Goal: Task Accomplishment & Management: Manage account settings

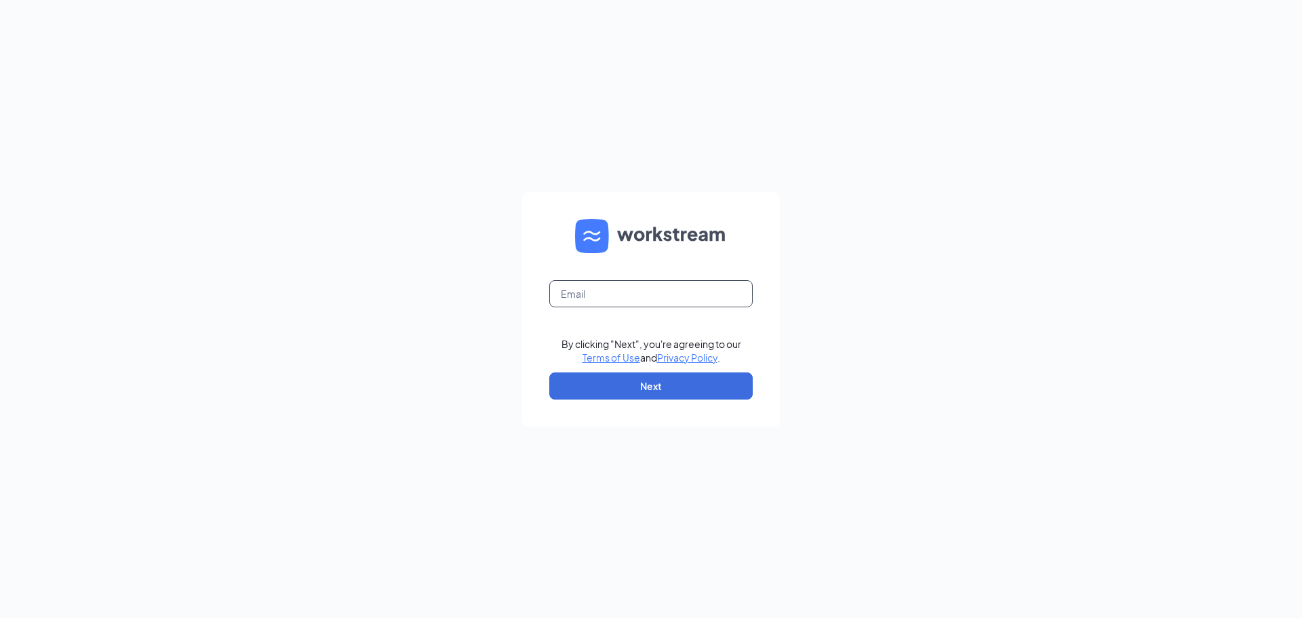
click at [609, 296] on input "text" at bounding box center [651, 293] width 204 height 27
type input "debbie@cfarichmond.com"
click at [594, 385] on button "Next" at bounding box center [651, 385] width 204 height 27
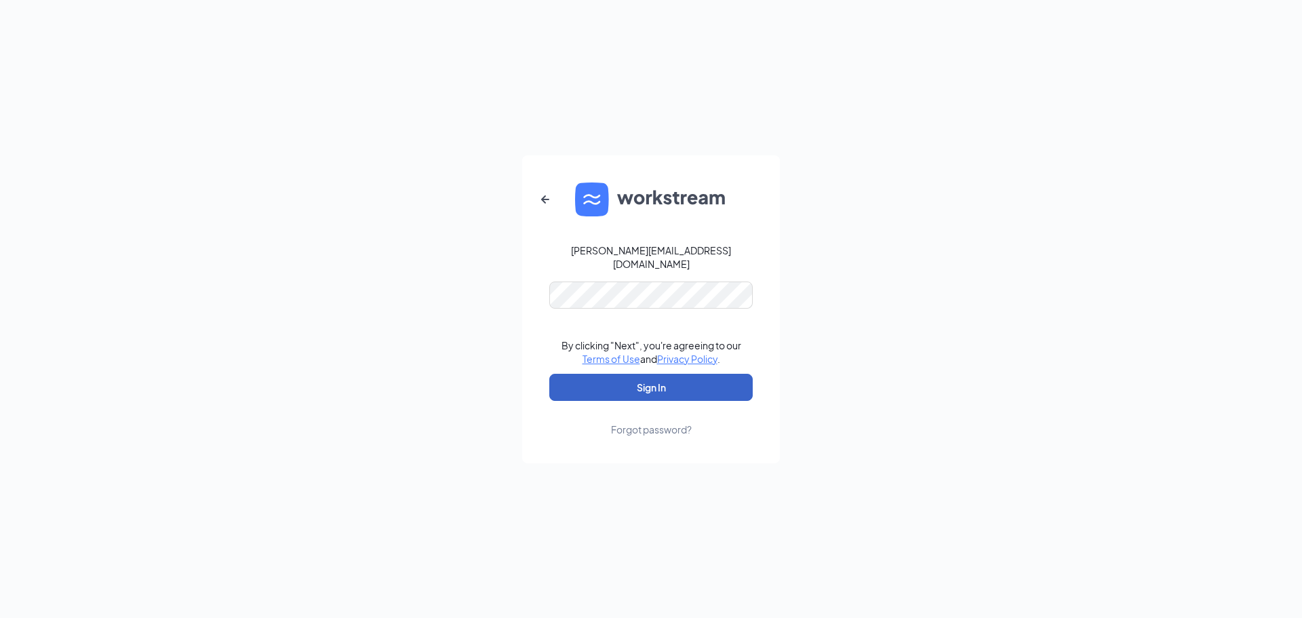
click at [622, 374] on button "Sign In" at bounding box center [651, 387] width 204 height 27
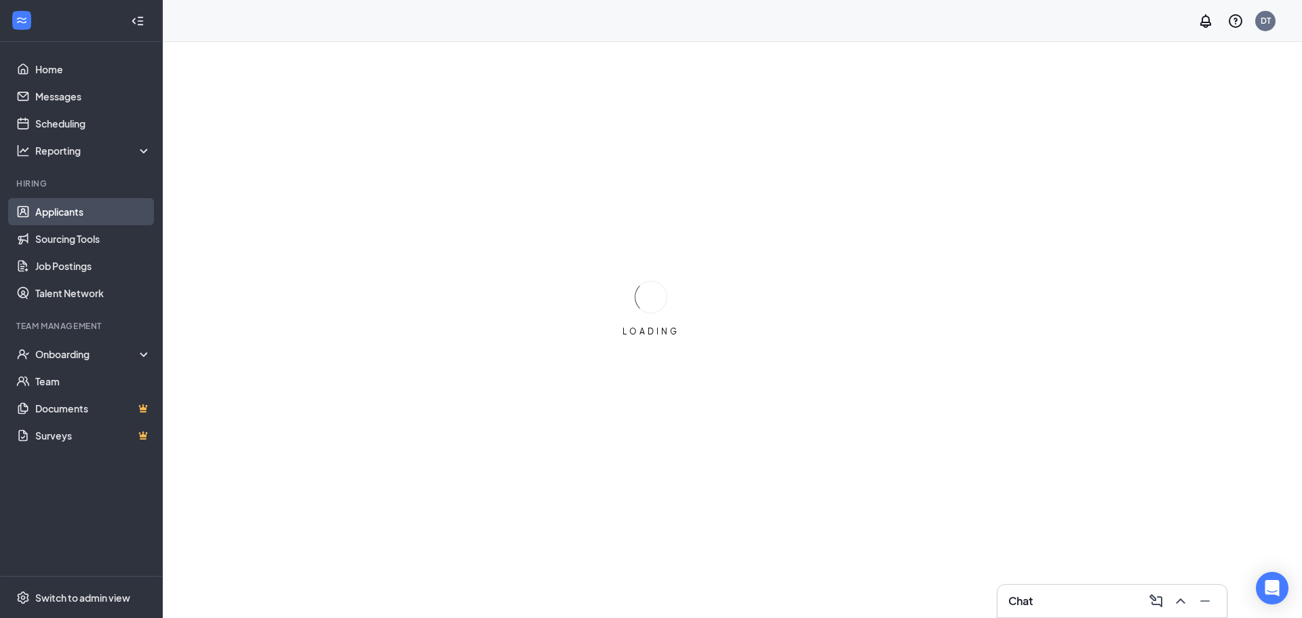
click at [70, 212] on link "Applicants" at bounding box center [93, 211] width 116 height 27
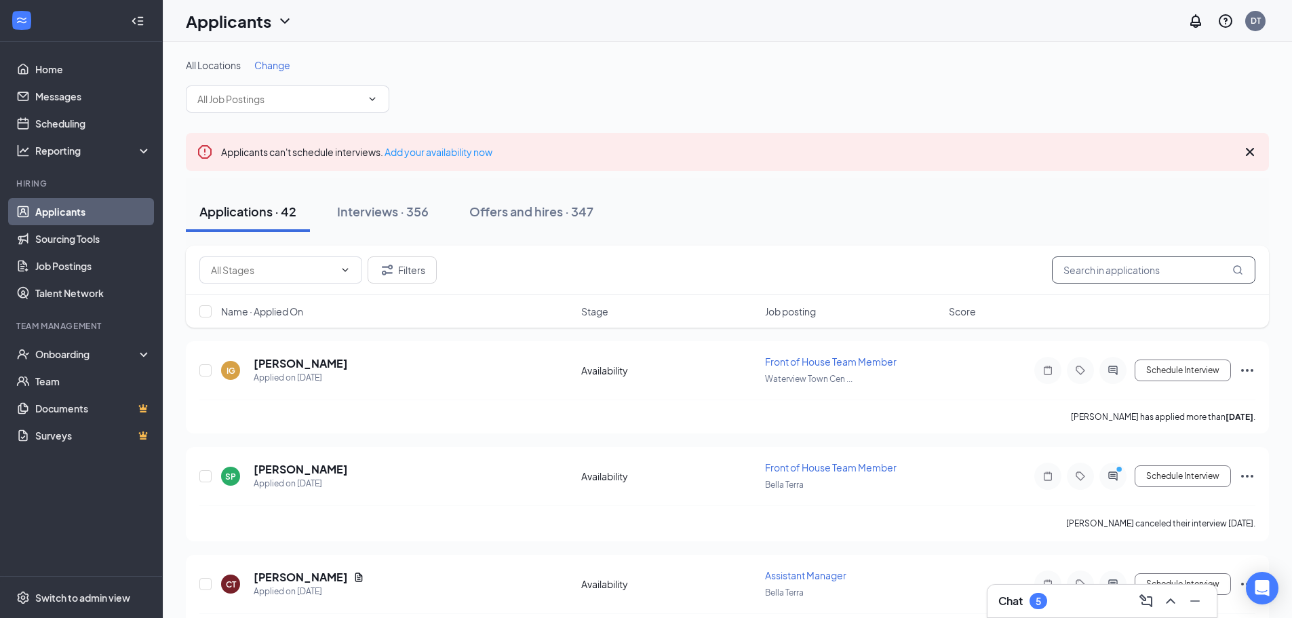
click at [1088, 274] on input "text" at bounding box center [1154, 269] width 204 height 27
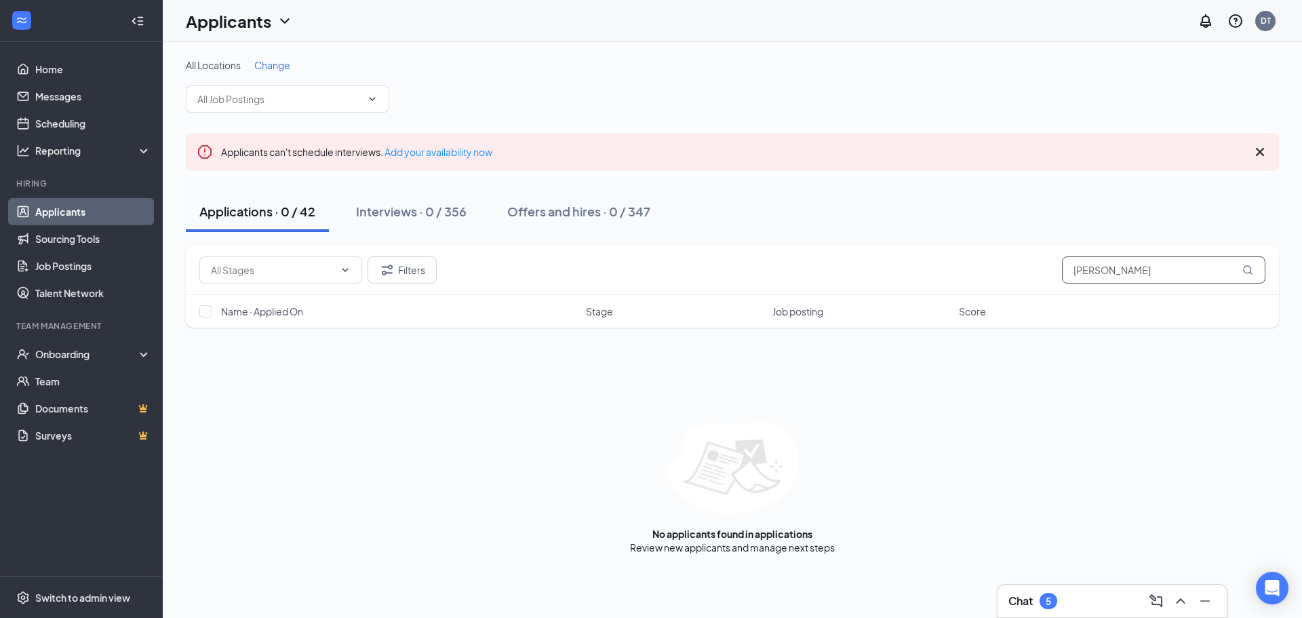
click at [1116, 269] on input "[PERSON_NAME]" at bounding box center [1164, 269] width 204 height 27
type input "[PERSON_NAME]"
click at [276, 215] on div "Applications · 0 / 42" at bounding box center [257, 211] width 116 height 17
click at [391, 271] on icon "Filter" at bounding box center [387, 270] width 16 height 16
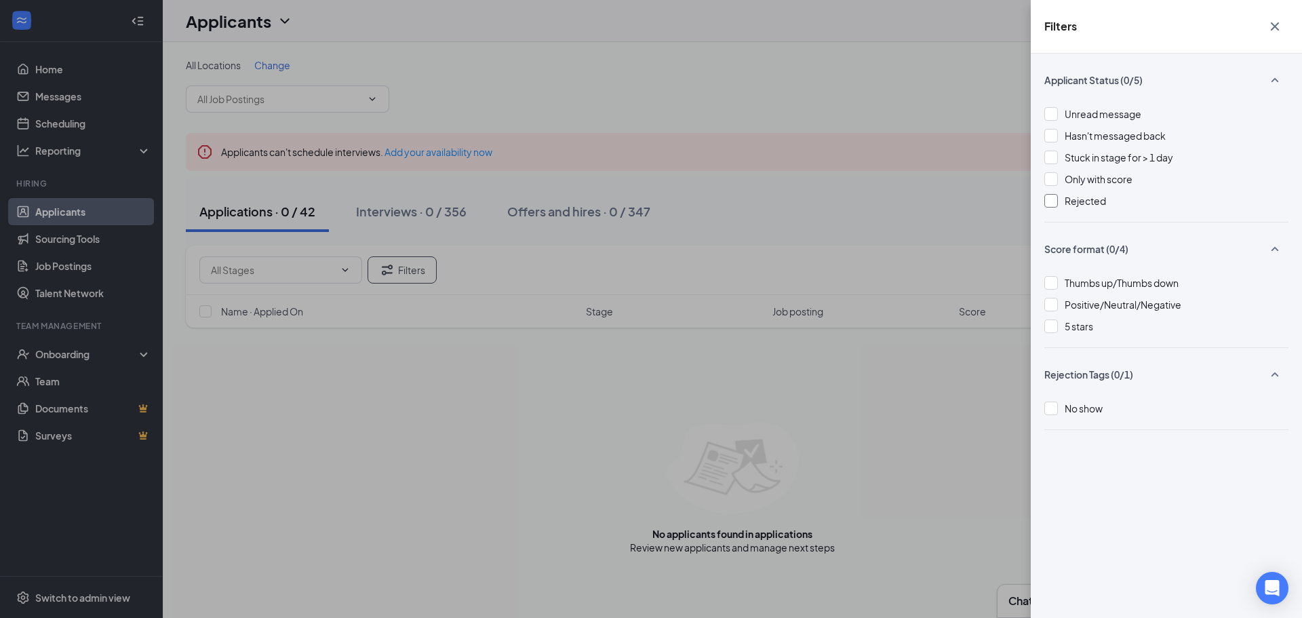
click at [1049, 201] on div at bounding box center [1052, 201] width 14 height 14
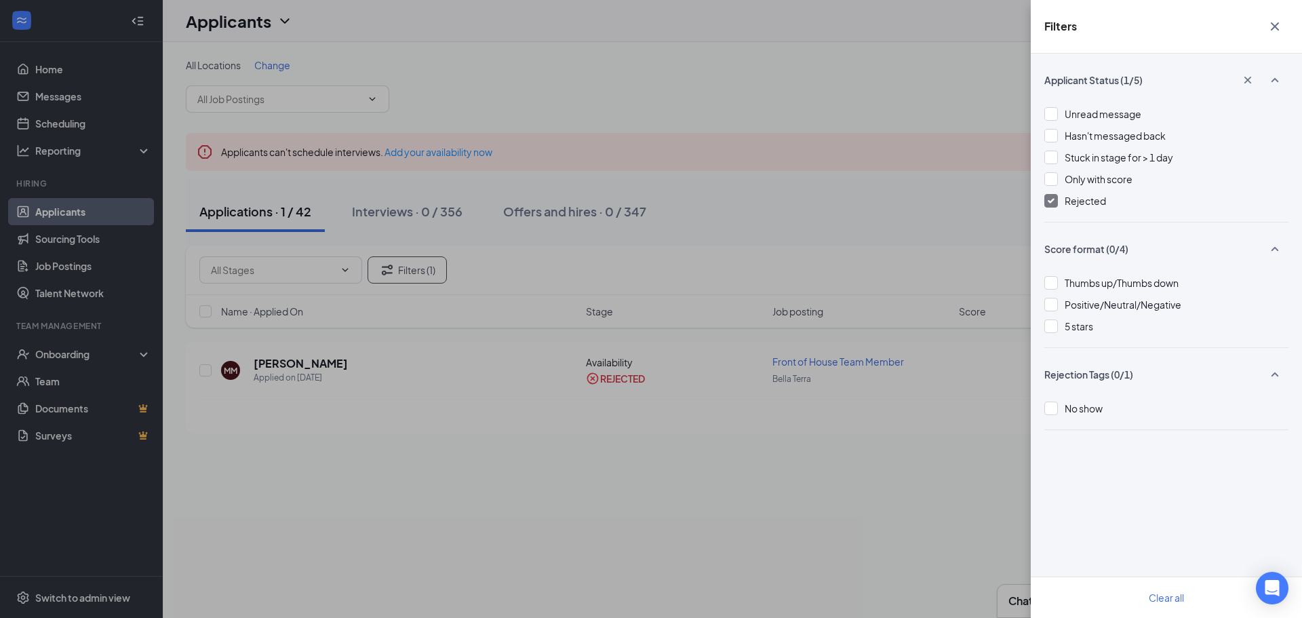
click at [821, 50] on div "Filters Applicant Status (1/5) Unread message Hasn't messaged back Stuck in sta…" at bounding box center [651, 309] width 1302 height 618
click at [1275, 24] on icon "Cross" at bounding box center [1275, 26] width 16 height 16
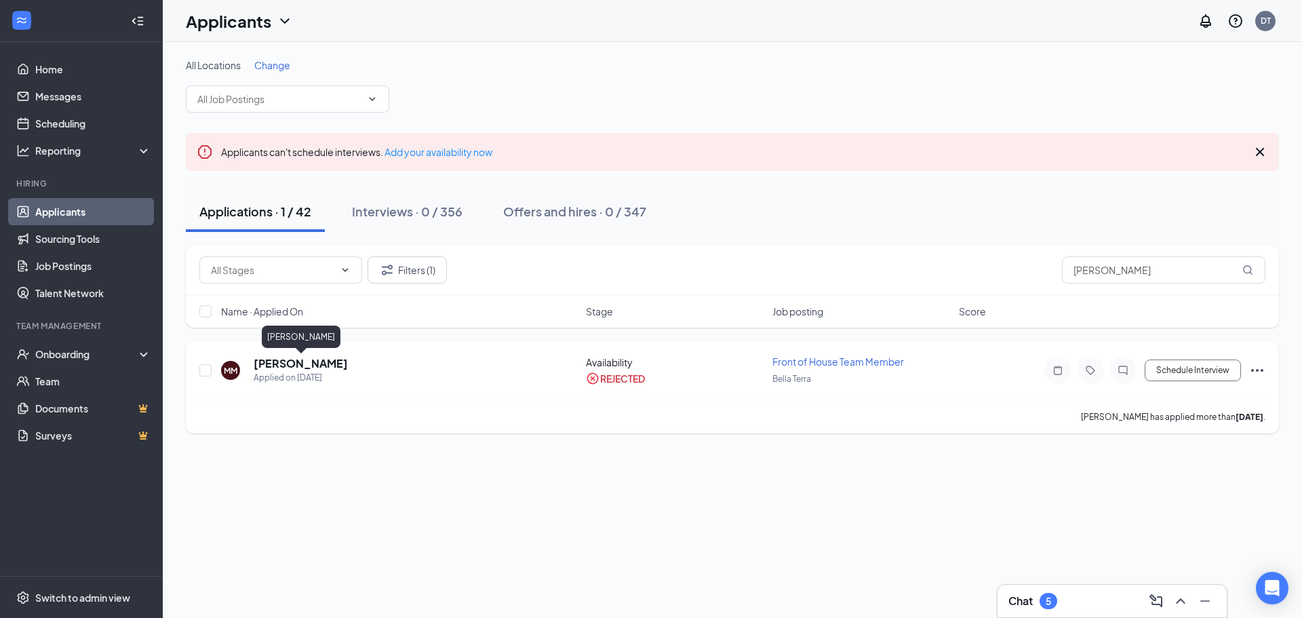
click at [318, 366] on h5 "[PERSON_NAME]" at bounding box center [301, 363] width 94 height 15
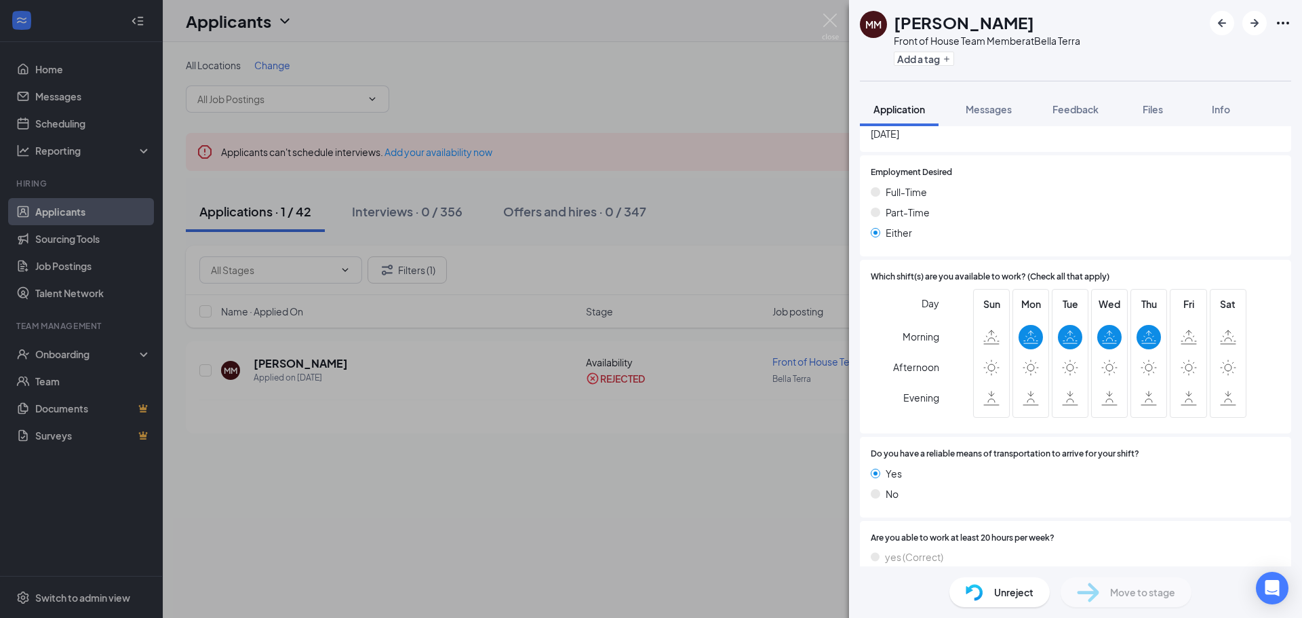
scroll to position [1101, 0]
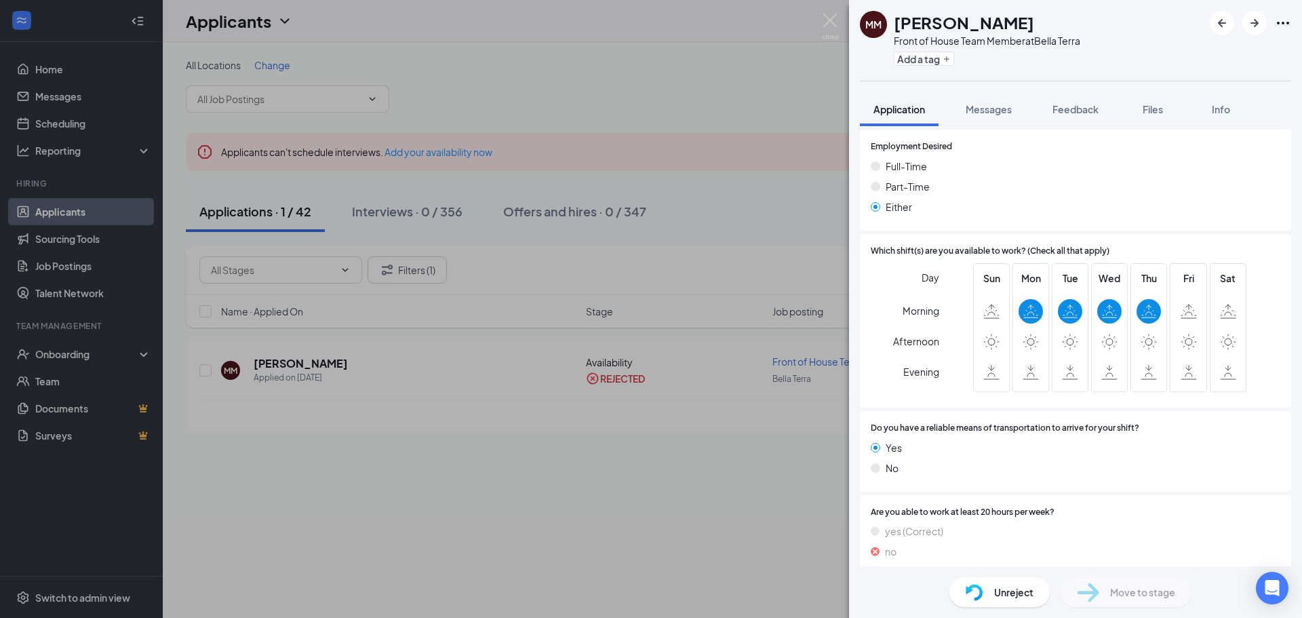
click at [1010, 598] on span "Unreject" at bounding box center [1013, 592] width 39 height 15
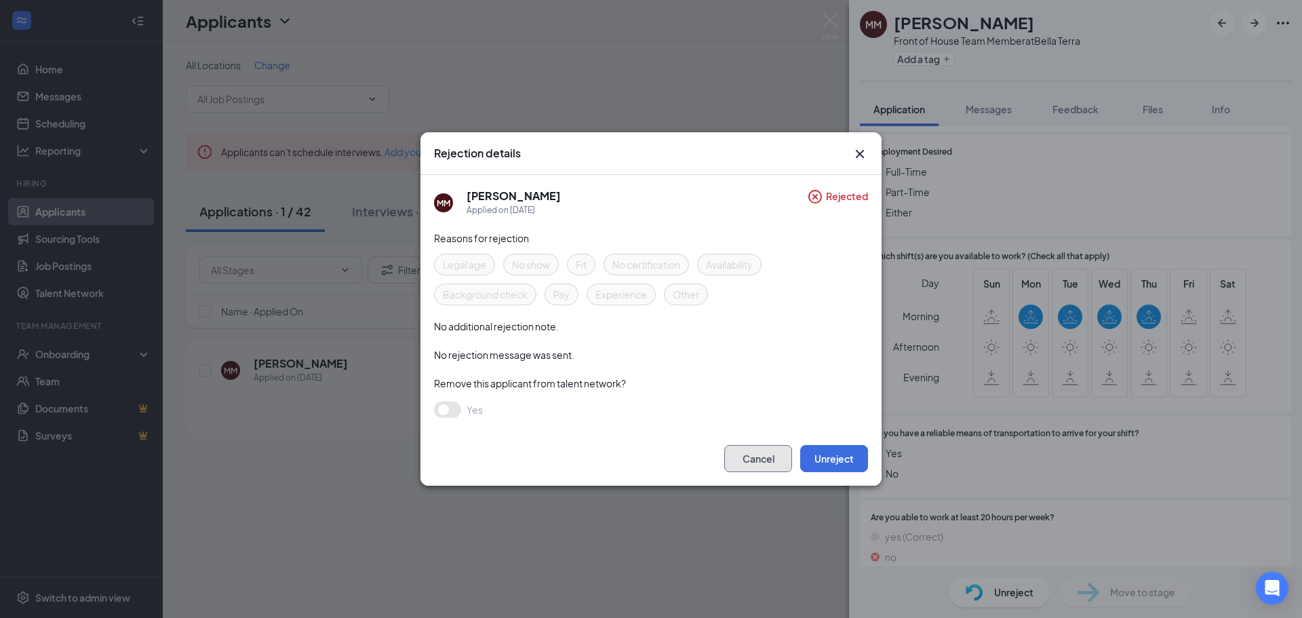
click at [777, 462] on button "Cancel" at bounding box center [759, 458] width 68 height 27
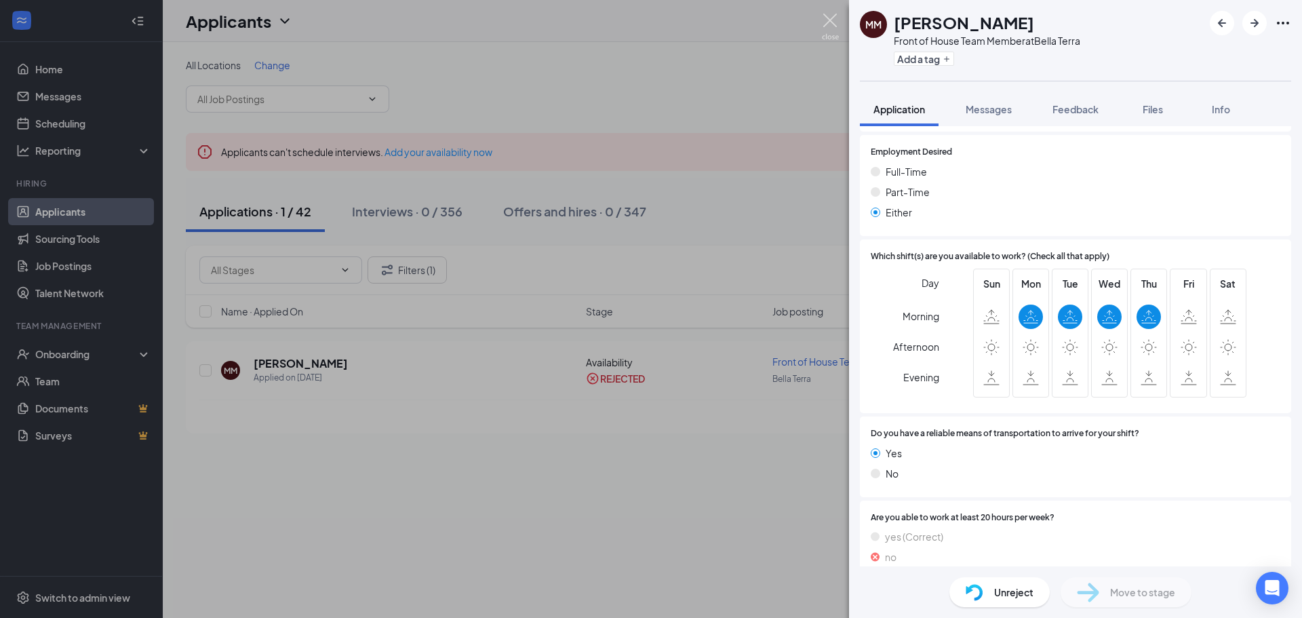
click at [829, 19] on img at bounding box center [830, 27] width 17 height 26
